Goal: Information Seeking & Learning: Learn about a topic

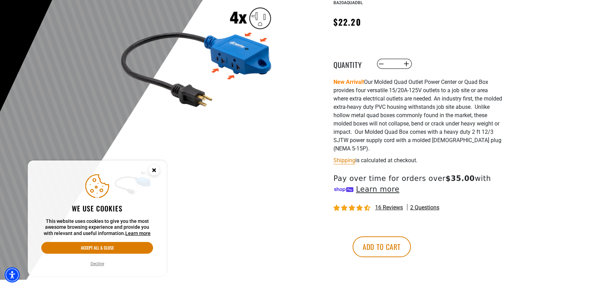
scroll to position [126, 0]
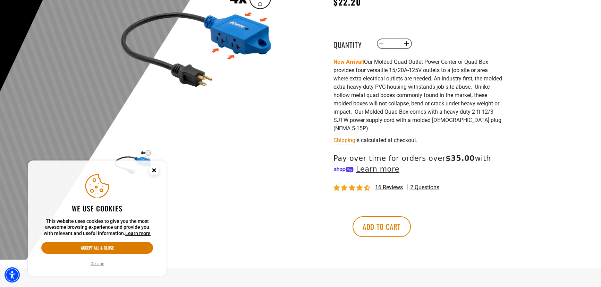
click at [156, 168] on circle "Close this option" at bounding box center [154, 170] width 10 height 10
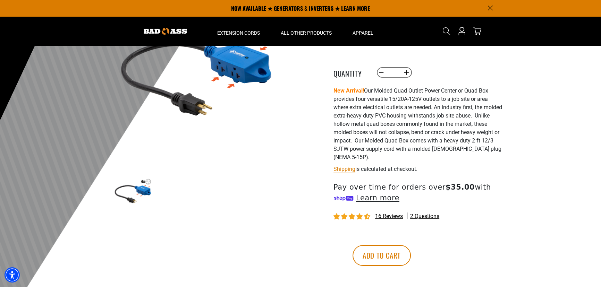
scroll to position [0, 0]
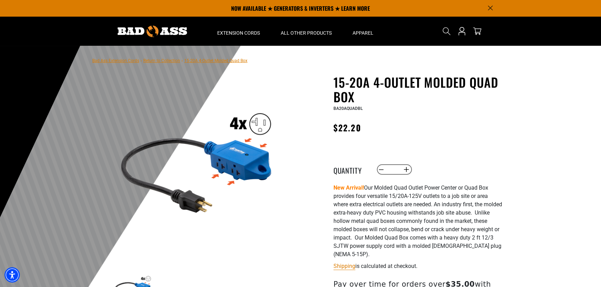
click at [237, 147] on img at bounding box center [197, 160] width 168 height 168
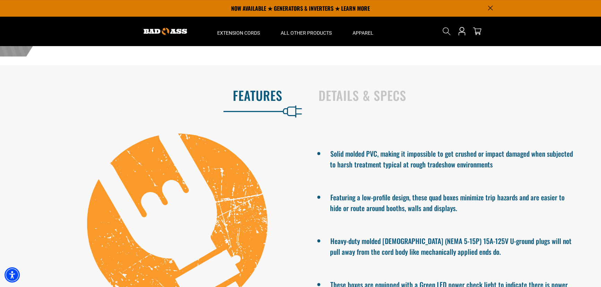
scroll to position [315, 0]
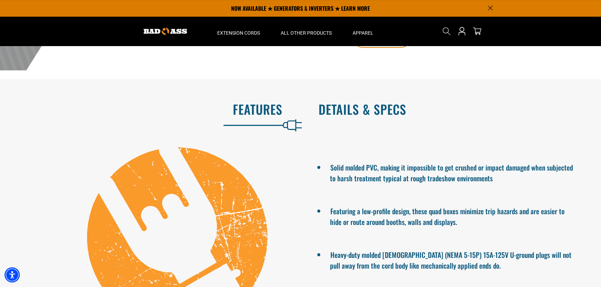
click at [354, 107] on h2 "Details & Specs" at bounding box center [453, 109] width 268 height 15
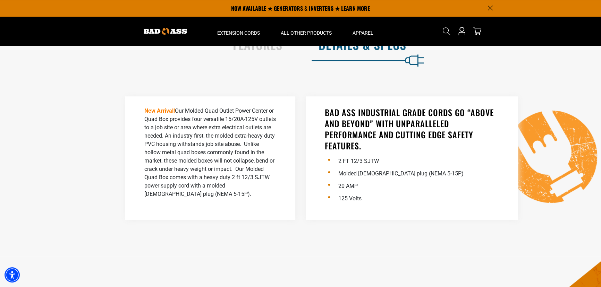
scroll to position [284, 0]
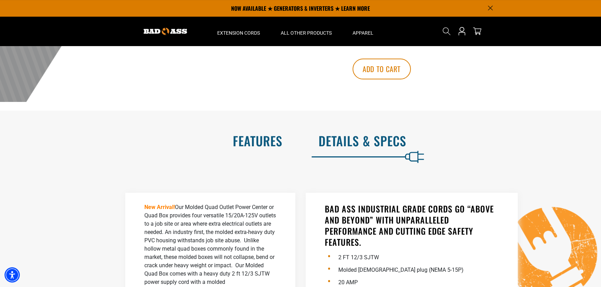
click at [249, 143] on h2 "Features" at bounding box center [149, 141] width 268 height 15
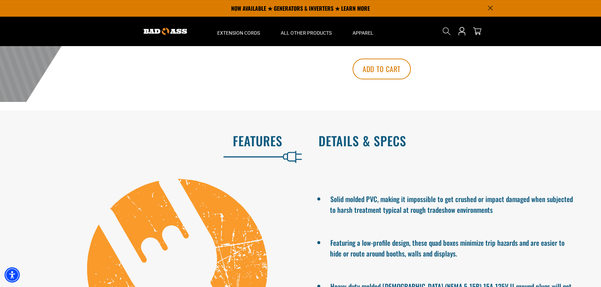
click at [357, 139] on h2 "Details & Specs" at bounding box center [453, 141] width 268 height 15
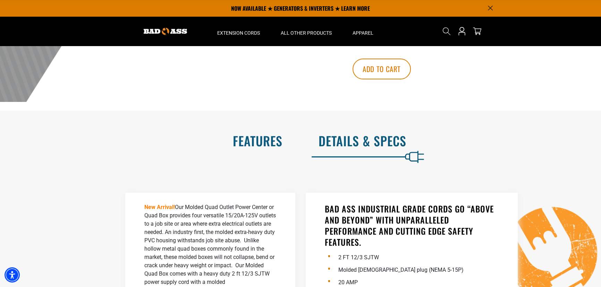
click at [257, 145] on h2 "Features" at bounding box center [149, 141] width 268 height 15
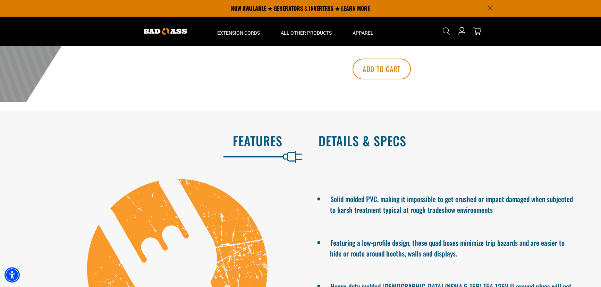
click at [371, 140] on h2 "Details & Specs" at bounding box center [453, 141] width 268 height 15
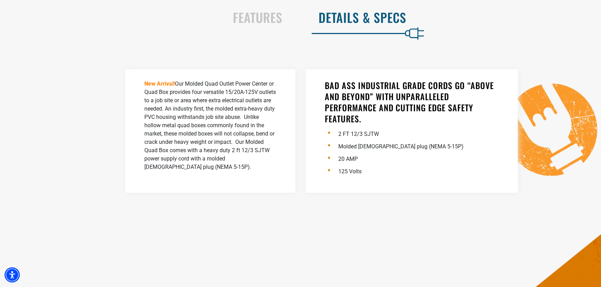
scroll to position [410, 0]
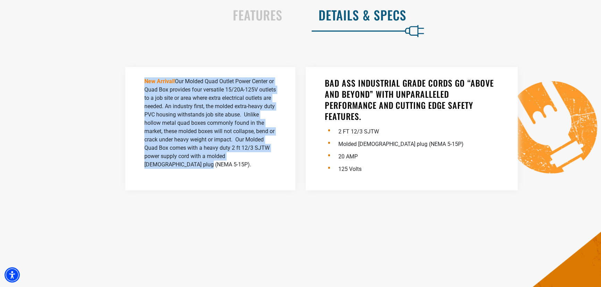
drag, startPoint x: 139, startPoint y: 76, endPoint x: 265, endPoint y: 167, distance: 156.0
click at [265, 167] on div "New Arrival! Our Molded Quad Outlet Power Center or Quad Box provides four vers…" at bounding box center [210, 129] width 170 height 124
click at [135, 83] on div "New Arrival! Our Molded Quad Outlet Power Center or Quad Box provides four vers…" at bounding box center [210, 129] width 170 height 124
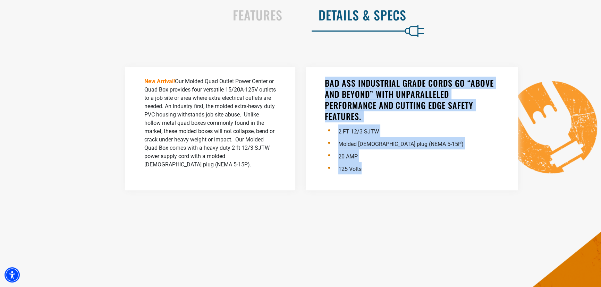
drag, startPoint x: 319, startPoint y: 73, endPoint x: 464, endPoint y: 163, distance: 171.0
click at [454, 169] on div "BAD ASS INDUSTRIAL GRADE CORDS GO “ABOVE AND BEYOND” WITH UNPARALLELED PERFORMA…" at bounding box center [412, 129] width 212 height 124
click at [339, 69] on div "BAD ASS INDUSTRIAL GRADE CORDS GO “ABOVE AND BEYOND” WITH UNPARALLELED PERFORMA…" at bounding box center [412, 129] width 212 height 124
